Goal: Information Seeking & Learning: Learn about a topic

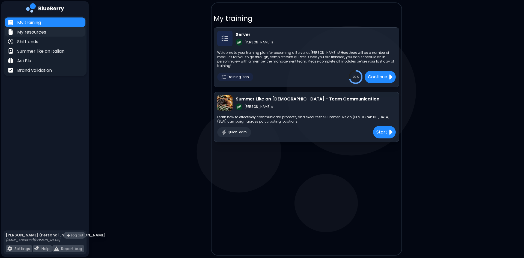
click at [35, 32] on p "My resources" at bounding box center [31, 32] width 29 height 7
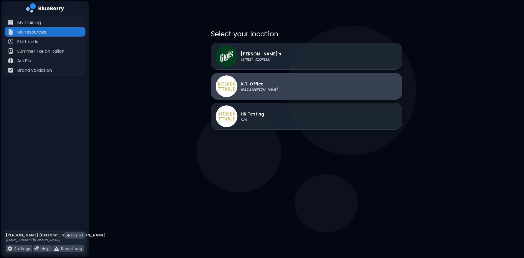
click at [255, 87] on p "K.T. Office" at bounding box center [259, 84] width 37 height 7
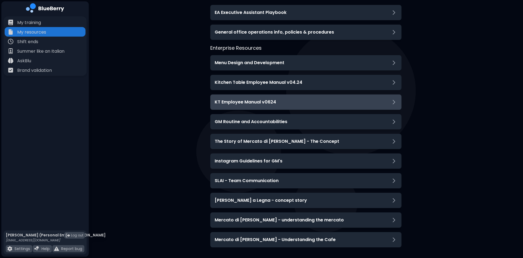
scroll to position [52, 0]
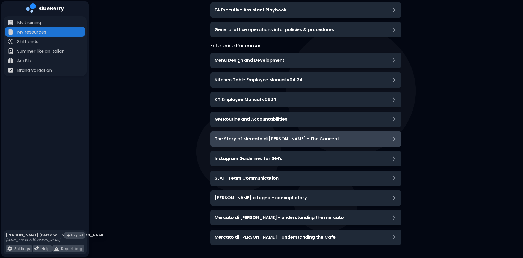
click at [241, 143] on div "The Story of Mercato di [PERSON_NAME] - The Concept" at bounding box center [305, 138] width 191 height 15
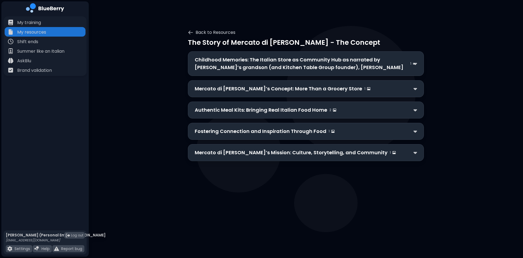
scroll to position [0, 0]
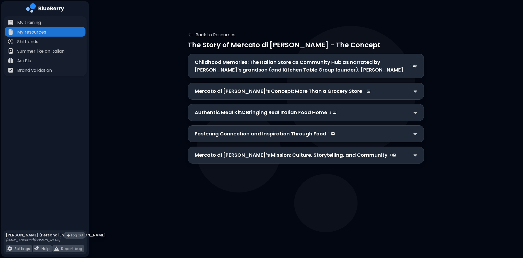
click at [257, 138] on div "Fostering Connection and Inspiration Through Food 1" at bounding box center [306, 133] width 236 height 17
click at [258, 133] on p "Fostering Connection and Inspiration Through Food" at bounding box center [261, 134] width 132 height 8
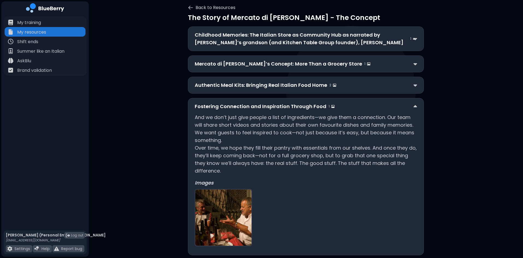
scroll to position [66, 0]
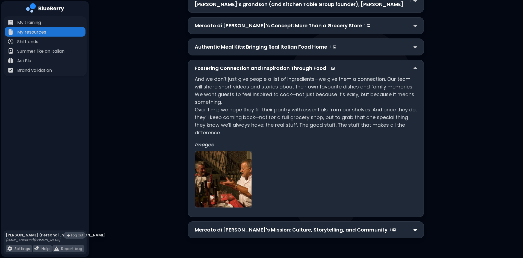
click at [415, 232] on img at bounding box center [415, 230] width 4 height 6
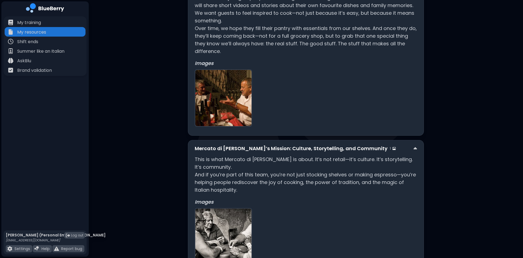
scroll to position [183, 0]
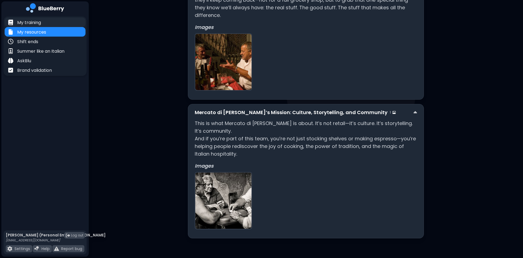
click at [38, 23] on p "My training" at bounding box center [29, 22] width 24 height 7
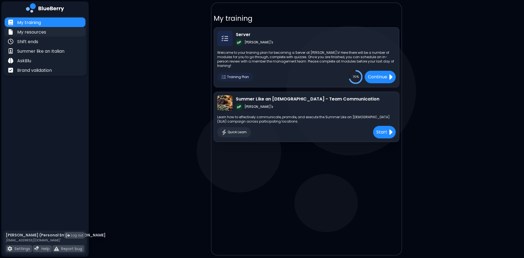
click at [38, 32] on p "My resources" at bounding box center [31, 32] width 29 height 7
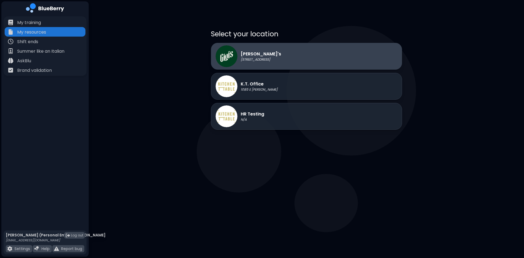
click at [274, 57] on p "[PERSON_NAME]'s" at bounding box center [261, 54] width 40 height 7
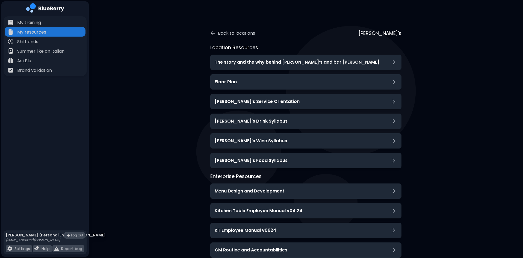
click at [210, 33] on div "Back to locations [PERSON_NAME]'s Location Resources The story and the why behi…" at bounding box center [306, 197] width 245 height 357
click at [211, 33] on icon at bounding box center [212, 33] width 5 height 5
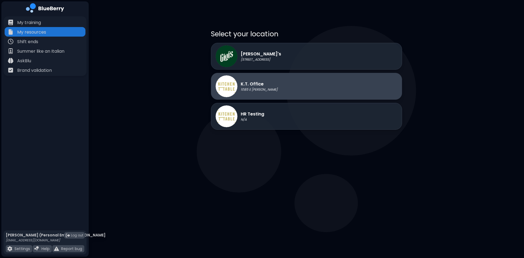
click at [258, 88] on p "1085 E [PERSON_NAME]" at bounding box center [259, 89] width 37 height 4
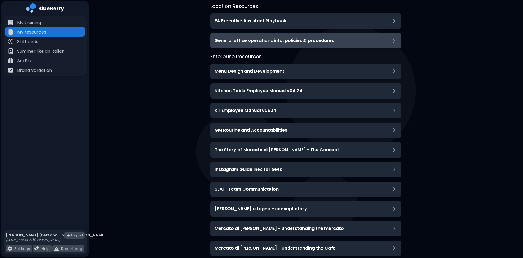
scroll to position [52, 0]
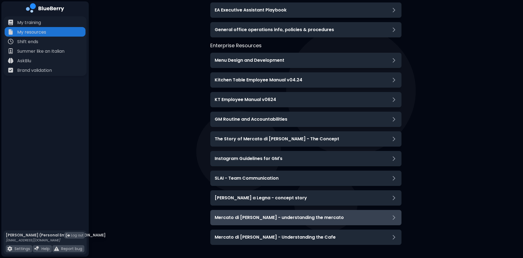
click at [306, 218] on h3 "Mercato di [PERSON_NAME] - understanding the mercato" at bounding box center [279, 217] width 129 height 7
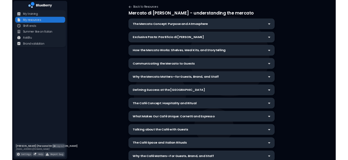
scroll to position [0, 0]
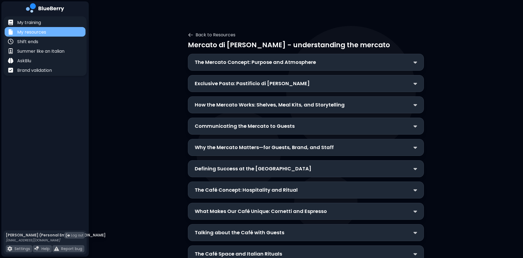
click at [42, 31] on p "My resources" at bounding box center [31, 32] width 29 height 7
click at [38, 24] on p "My training" at bounding box center [29, 22] width 24 height 7
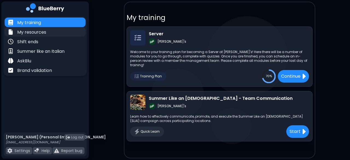
click at [58, 36] on div "My resources" at bounding box center [45, 32] width 81 height 10
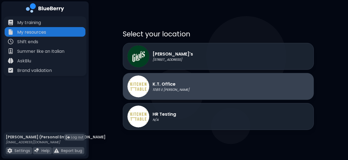
click at [182, 90] on div "K.T. Office 1085 E [GEOGRAPHIC_DATA]" at bounding box center [218, 86] width 191 height 27
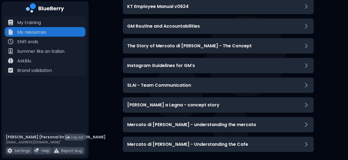
scroll to position [150, 0]
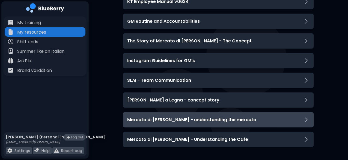
click at [158, 116] on div "Mercato di [PERSON_NAME] - understanding the mercato" at bounding box center [218, 119] width 191 height 15
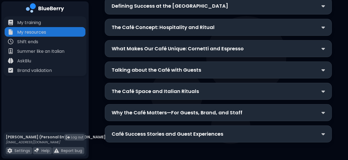
scroll to position [0, 0]
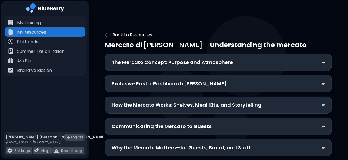
click at [105, 33] on icon at bounding box center [107, 34] width 5 height 5
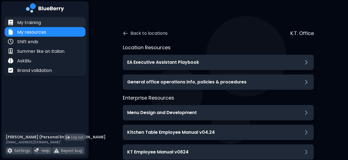
click at [48, 22] on div "My training" at bounding box center [45, 22] width 81 height 10
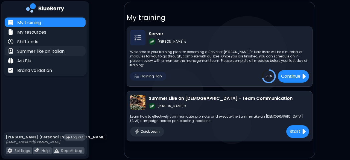
click at [53, 53] on p "Summer like an Italian" at bounding box center [40, 51] width 47 height 7
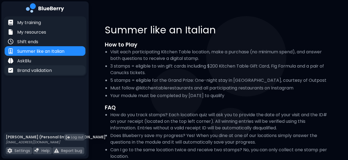
click at [47, 67] on p "Brand validation" at bounding box center [34, 70] width 35 height 7
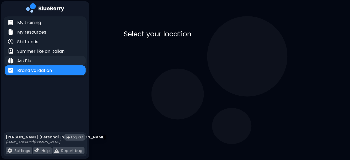
click at [45, 61] on div "AskBlu" at bounding box center [45, 61] width 81 height 10
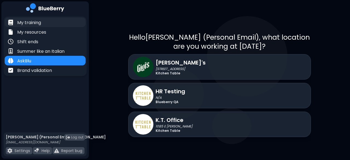
click at [17, 23] on div "My training" at bounding box center [24, 22] width 33 height 6
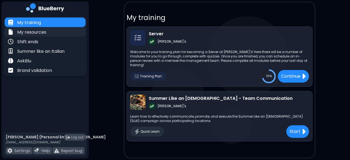
click at [51, 30] on div "My resources" at bounding box center [45, 32] width 81 height 10
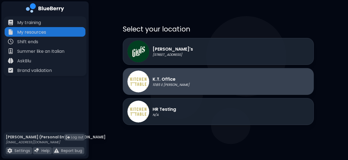
scroll to position [8, 0]
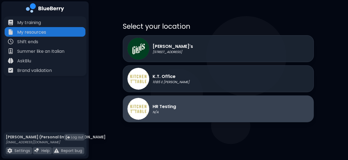
click at [173, 116] on div "HR Testing N/A" at bounding box center [152, 109] width 49 height 22
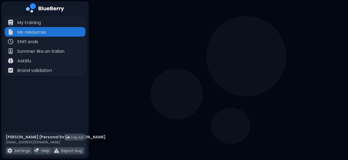
scroll to position [0, 0]
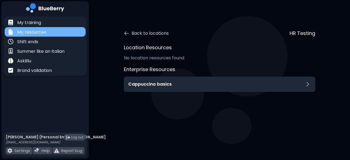
click at [42, 32] on p "My resources" at bounding box center [31, 32] width 29 height 7
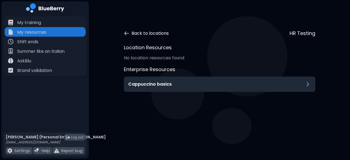
click at [129, 32] on button "Back to locations" at bounding box center [146, 33] width 45 height 7
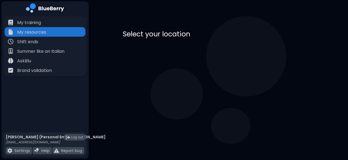
click at [170, 52] on p "[PERSON_NAME]'s" at bounding box center [173, 54] width 40 height 7
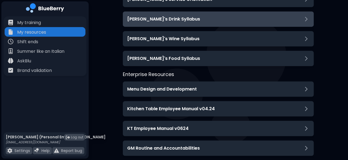
scroll to position [137, 0]
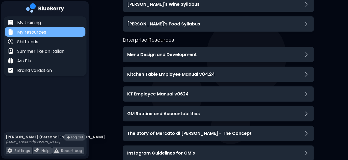
click at [38, 29] on div "My resources" at bounding box center [27, 32] width 38 height 6
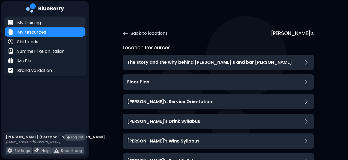
click at [37, 25] on p "My training" at bounding box center [29, 22] width 24 height 7
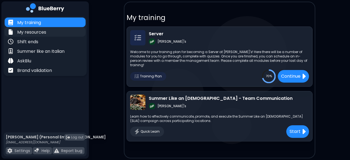
click at [34, 33] on p "My resources" at bounding box center [31, 32] width 29 height 7
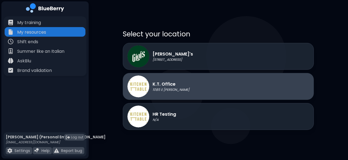
click at [166, 87] on p "1085 E [PERSON_NAME]" at bounding box center [171, 89] width 37 height 4
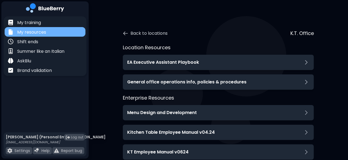
click at [40, 31] on p "My resources" at bounding box center [31, 32] width 29 height 7
click at [53, 34] on div "My resources" at bounding box center [45, 32] width 81 height 10
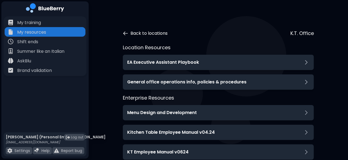
click at [125, 31] on icon at bounding box center [125, 33] width 5 height 5
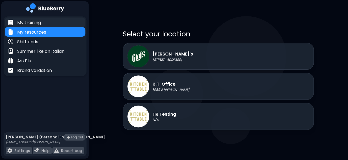
click at [41, 26] on div "My training" at bounding box center [45, 22] width 81 height 10
